Goal: Transaction & Acquisition: Book appointment/travel/reservation

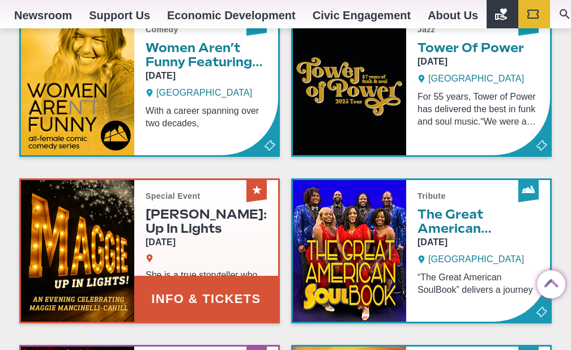
scroll to position [577, 0]
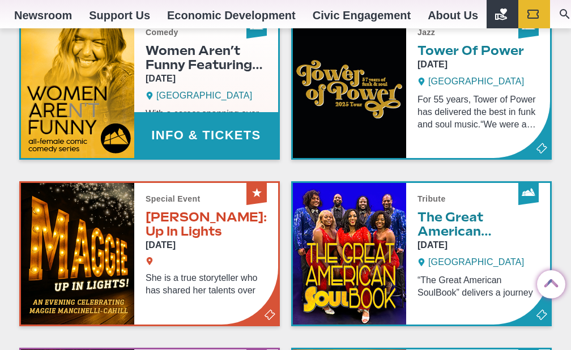
click at [179, 141] on link "Info & Tickets" at bounding box center [149, 87] width 257 height 142
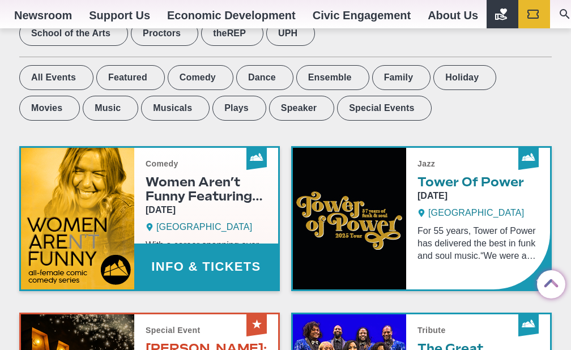
scroll to position [437, 0]
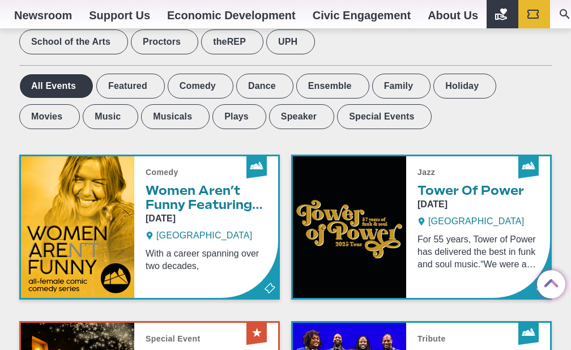
click at [55, 92] on label "All Events" at bounding box center [56, 86] width 74 height 25
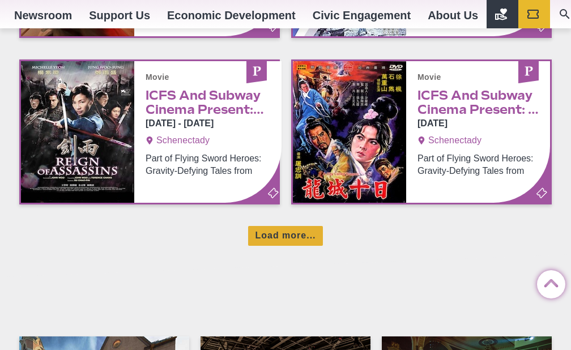
scroll to position [872, 0]
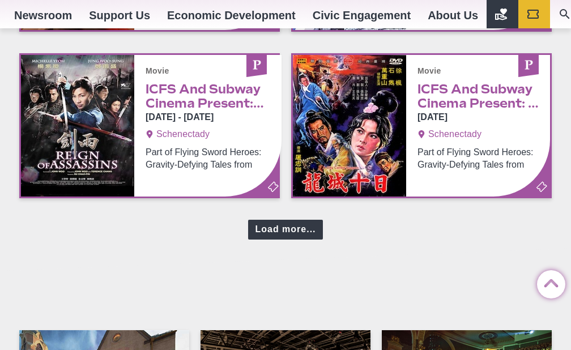
click at [278, 232] on div "Load more..." at bounding box center [285, 230] width 74 height 20
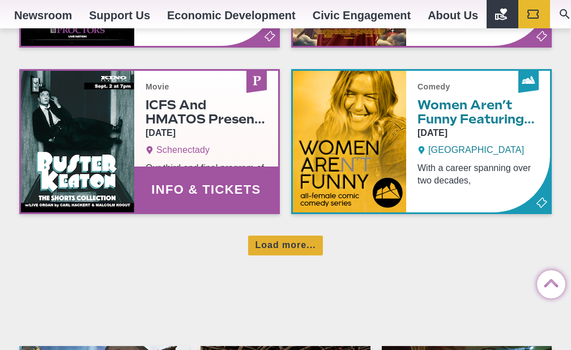
scroll to position [1360, 0]
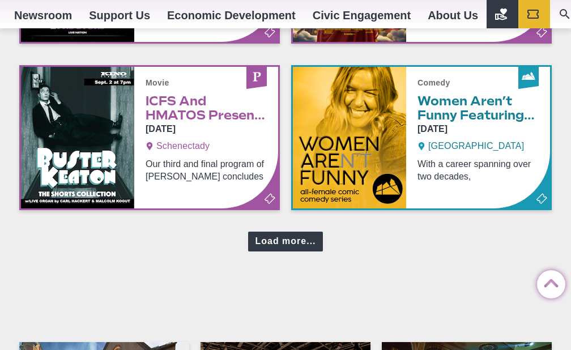
click at [282, 252] on div "Load more..." at bounding box center [285, 242] width 74 height 20
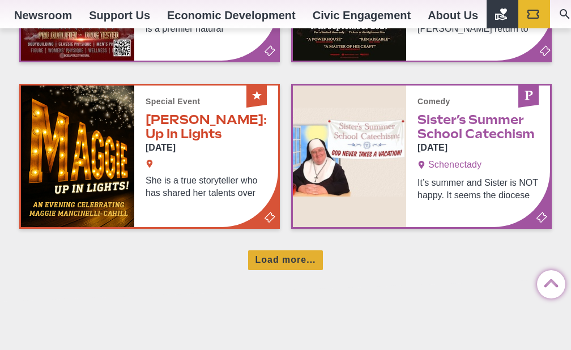
scroll to position [1849, 0]
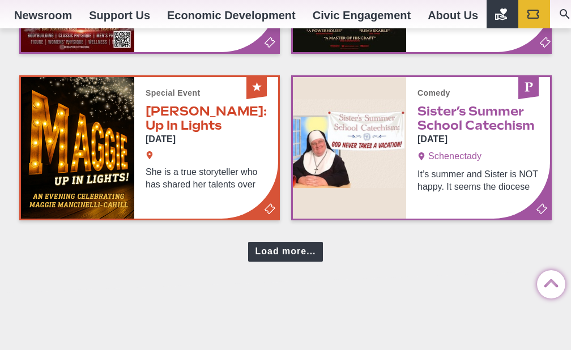
click at [287, 262] on div "Load more..." at bounding box center [285, 252] width 74 height 20
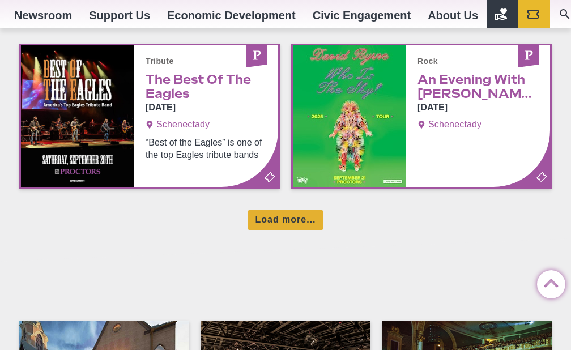
scroll to position [2382, 0]
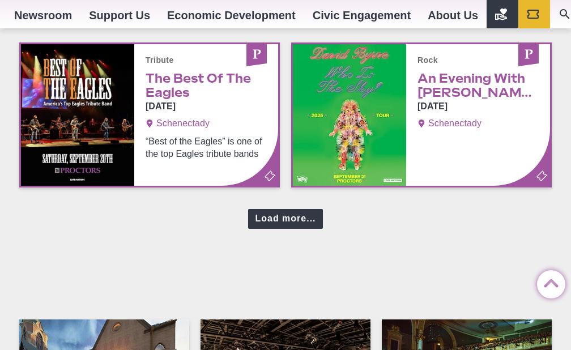
click at [287, 228] on div "Load more..." at bounding box center [285, 219] width 74 height 20
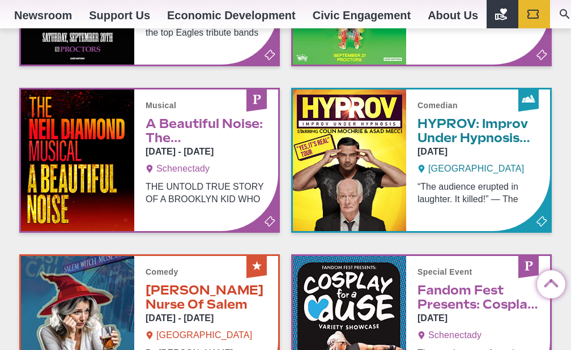
scroll to position [2503, 0]
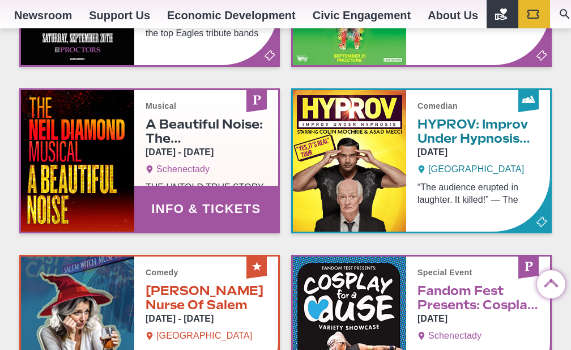
click at [192, 152] on link "Info & Tickets" at bounding box center [149, 161] width 257 height 142
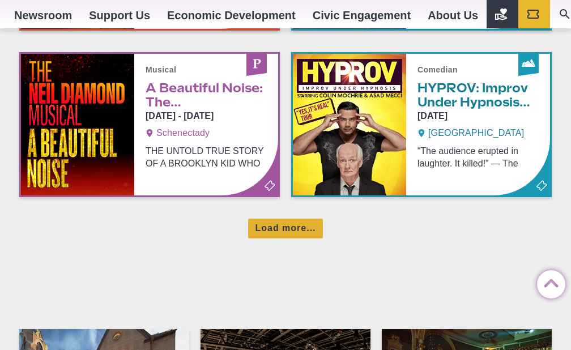
scroll to position [873, 0]
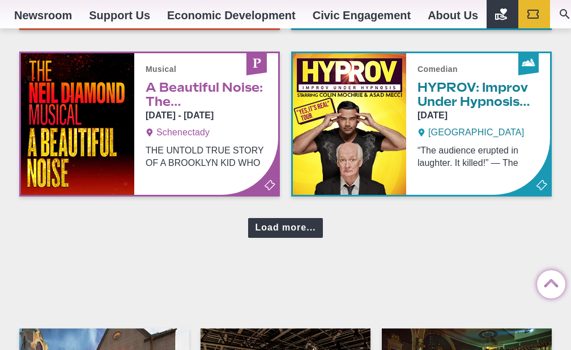
click at [285, 238] on div "Load more..." at bounding box center [285, 228] width 74 height 20
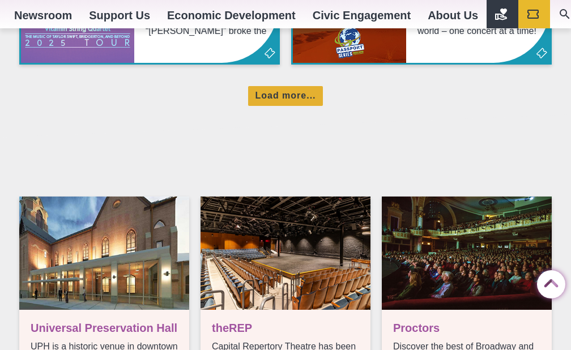
scroll to position [1511, 0]
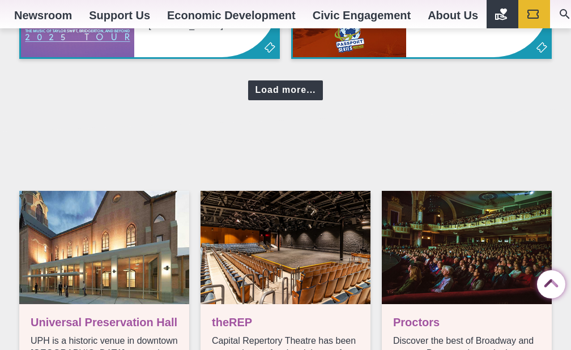
click at [286, 100] on div "Load more..." at bounding box center [285, 90] width 74 height 20
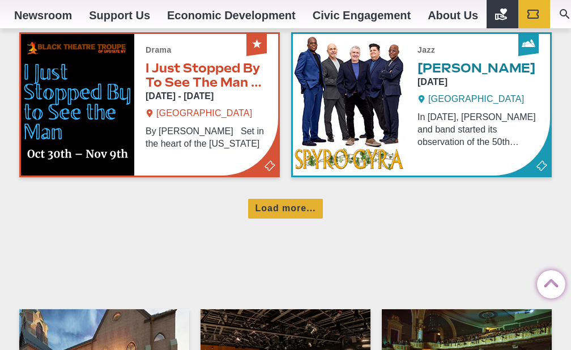
scroll to position [1899, 0]
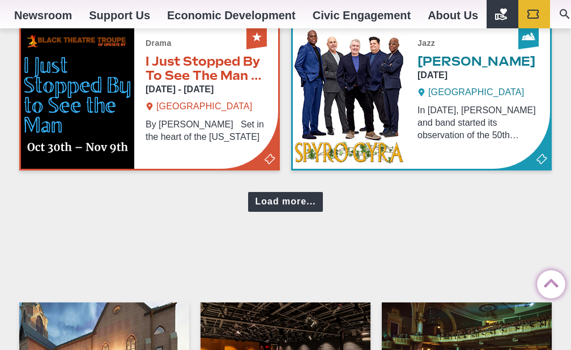
click at [283, 212] on div "Load more..." at bounding box center [285, 202] width 74 height 20
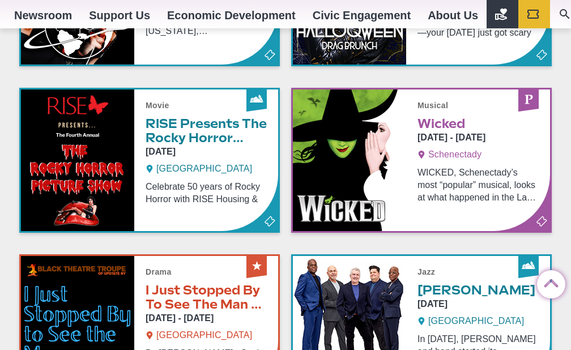
scroll to position [1680, 0]
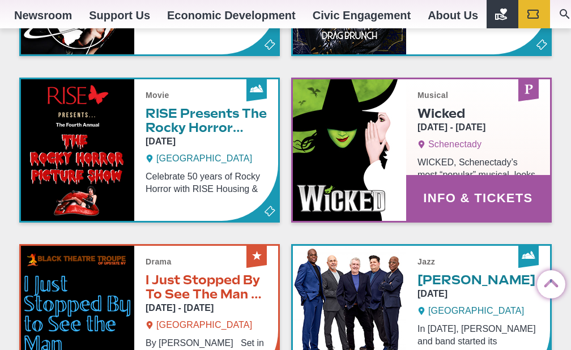
click at [450, 217] on link "Info & Tickets" at bounding box center [421, 150] width 257 height 142
